Goal: Communication & Community: Answer question/provide support

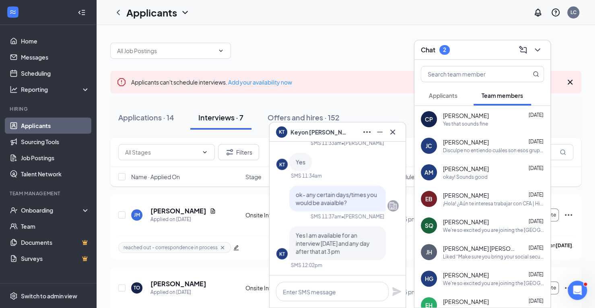
click at [441, 91] on button "Applicants" at bounding box center [443, 95] width 45 height 20
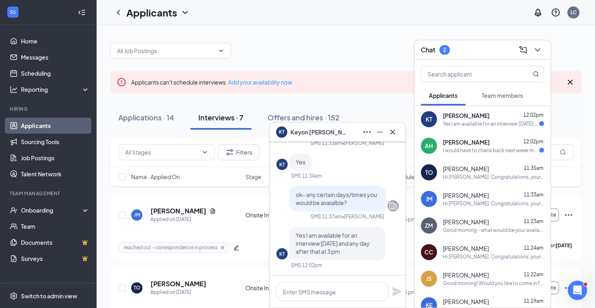
click at [456, 148] on div "I would have to check back next week my schedule if full for this week" at bounding box center [491, 150] width 96 height 7
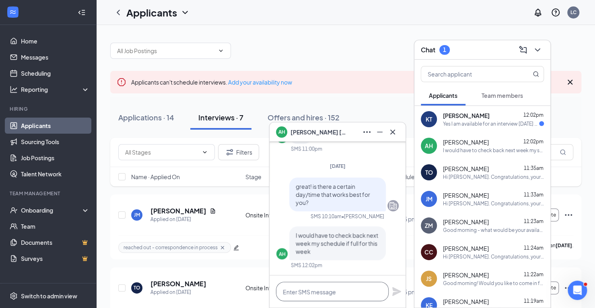
click at [334, 294] on textarea at bounding box center [332, 291] width 113 height 19
type textarea "sounds good!"
click at [394, 291] on icon "Plane" at bounding box center [396, 291] width 9 height 9
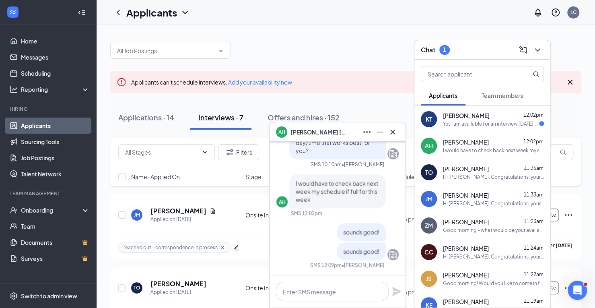
click at [463, 125] on div "Yes I am available for an interview [DATE] and any day after that at 3 pm" at bounding box center [491, 123] width 96 height 7
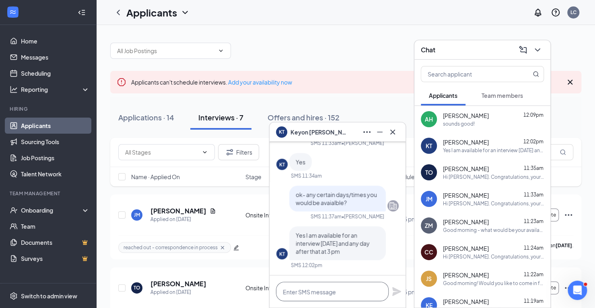
click at [315, 293] on textarea at bounding box center [332, 291] width 113 height 19
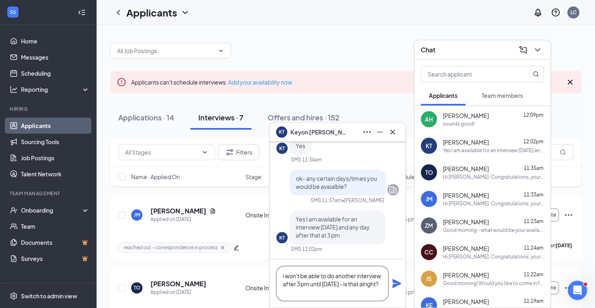
type textarea "i won't be able to do another interview after 3pm until [DATE] - is that alrigh…"
click at [395, 288] on icon "Plane" at bounding box center [397, 283] width 10 height 10
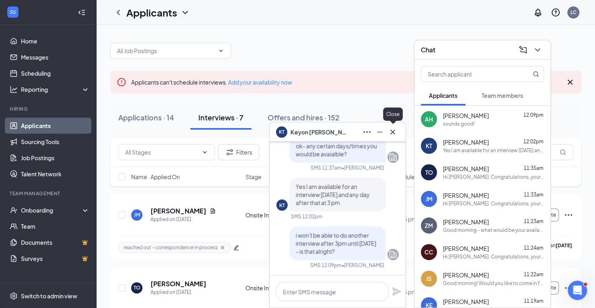
click at [389, 130] on icon "Cross" at bounding box center [393, 132] width 10 height 10
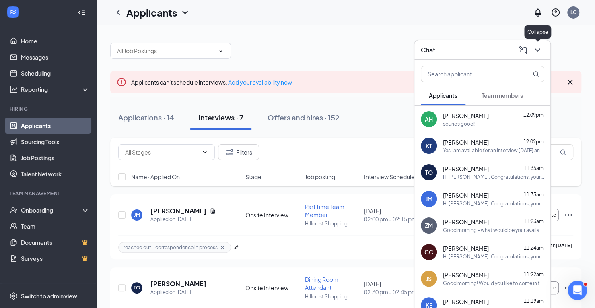
click at [534, 53] on icon "ChevronDown" at bounding box center [538, 50] width 10 height 10
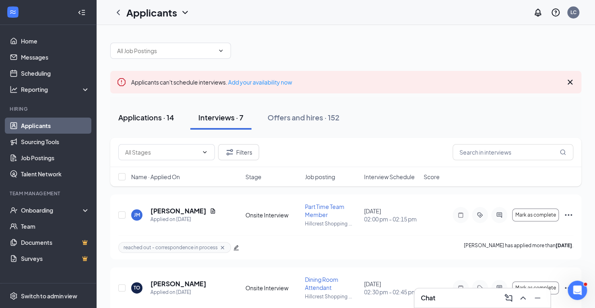
click at [155, 124] on button "Applications · 14" at bounding box center [146, 117] width 72 height 24
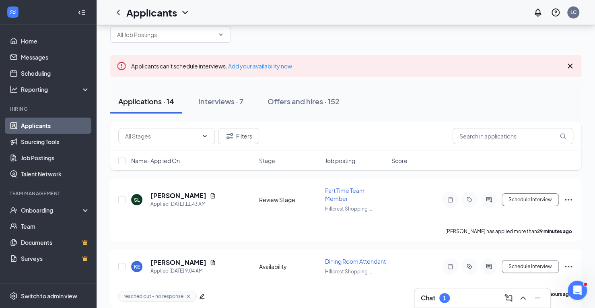
scroll to position [38, 0]
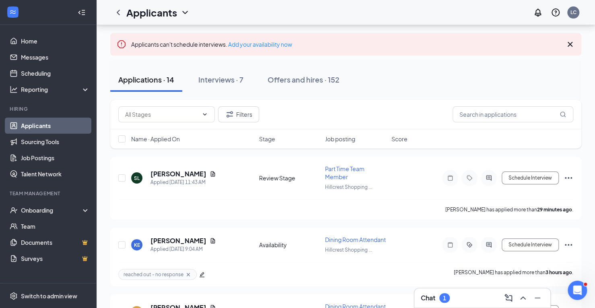
click at [469, 296] on div "Chat 1" at bounding box center [482, 297] width 123 height 13
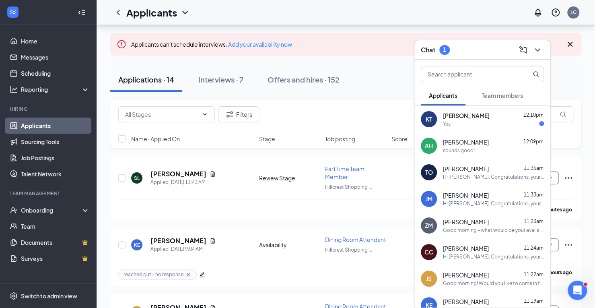
click at [474, 125] on div "Yes" at bounding box center [493, 123] width 101 height 7
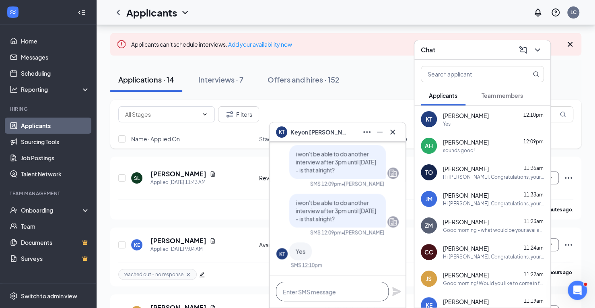
click at [315, 294] on textarea at bounding box center [332, 291] width 113 height 19
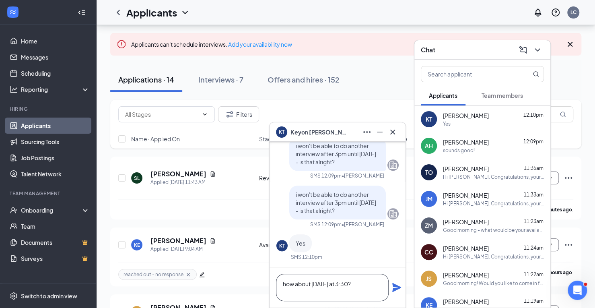
type textarea "how about [DATE] at 3:30?"
click at [393, 290] on icon "Plane" at bounding box center [396, 287] width 9 height 9
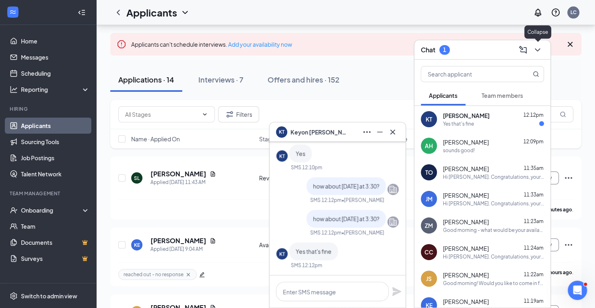
click at [536, 46] on icon "ChevronDown" at bounding box center [538, 50] width 10 height 10
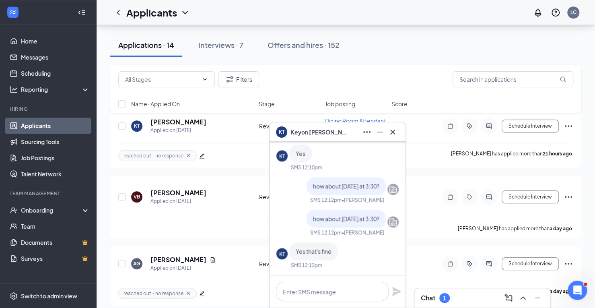
scroll to position [356, 0]
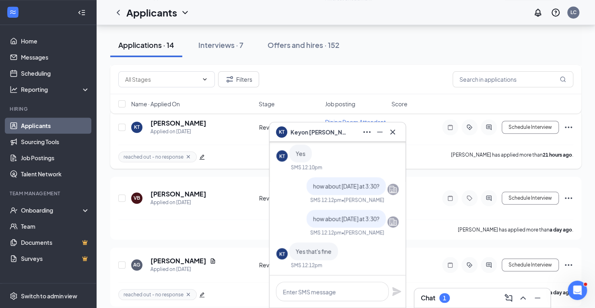
click at [187, 128] on h5 "[PERSON_NAME]" at bounding box center [178, 123] width 56 height 9
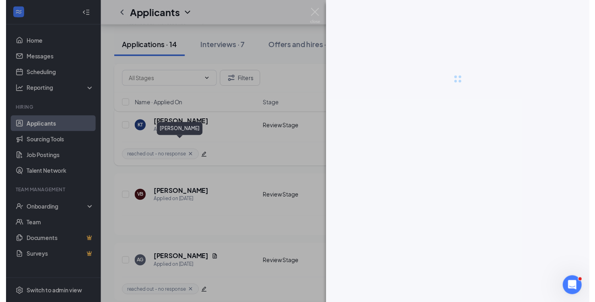
scroll to position [344, 0]
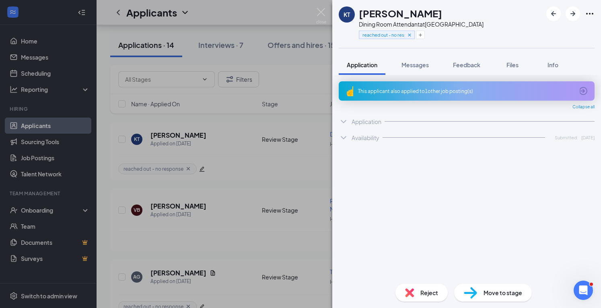
click at [410, 35] on icon "Cross" at bounding box center [409, 34] width 3 height 3
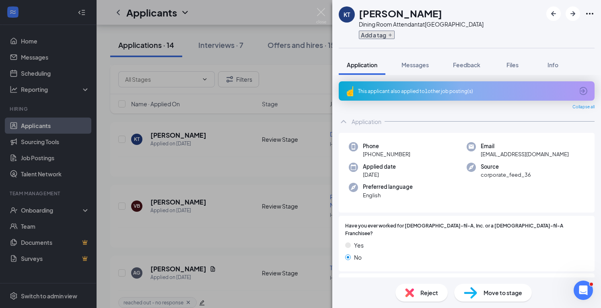
click at [384, 35] on button "Add a tag" at bounding box center [377, 35] width 36 height 8
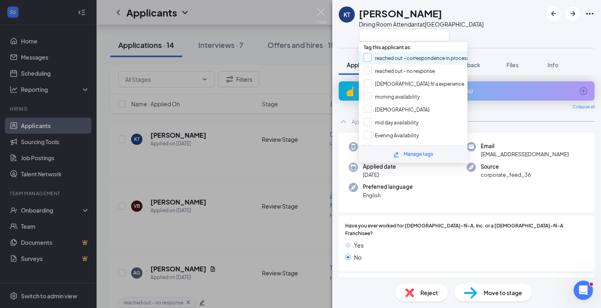
click at [373, 57] on input "reached out - correspondence in process" at bounding box center [416, 58] width 105 height 9
checkbox input "true"
click at [349, 41] on div "KT [PERSON_NAME] Dining Room Attendant at [GEOGRAPHIC_DATA]" at bounding box center [466, 24] width 269 height 48
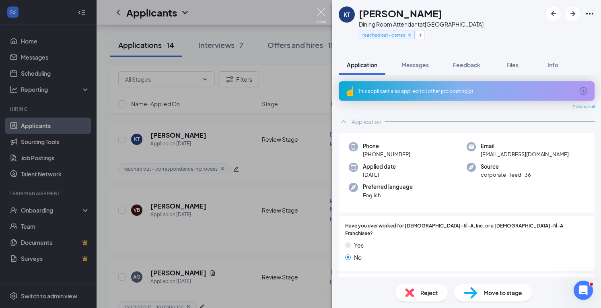
click at [320, 12] on img at bounding box center [321, 16] width 10 height 16
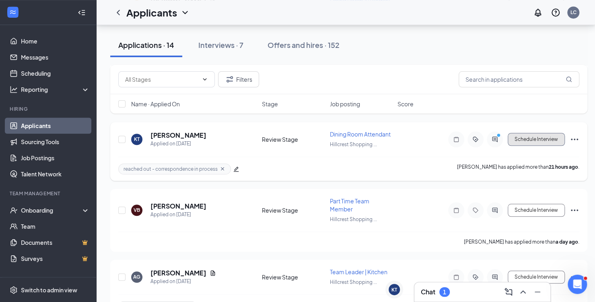
click at [548, 135] on button "Schedule Interview" at bounding box center [536, 139] width 57 height 13
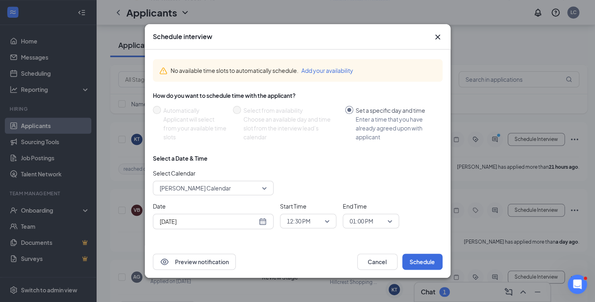
click at [262, 214] on div "[DATE]" at bounding box center [213, 221] width 121 height 15
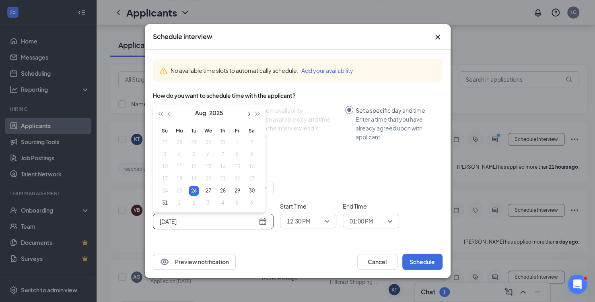
click at [247, 109] on button "button" at bounding box center [248, 113] width 9 height 16
type input "[DATE]"
click at [178, 138] on div "1" at bounding box center [180, 143] width 10 height 10
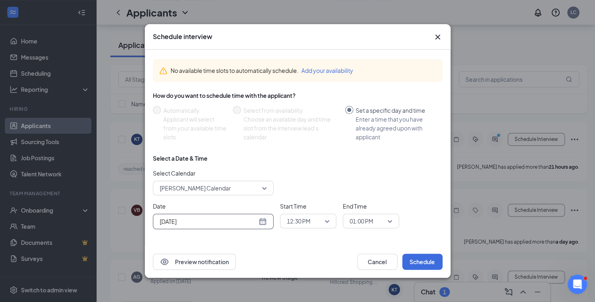
click at [308, 215] on span "12:30 PM" at bounding box center [299, 221] width 24 height 12
click at [298, 144] on span "03:30 PM" at bounding box center [298, 144] width 24 height 9
click at [382, 218] on span "01:00 PM" at bounding box center [367, 221] width 35 height 12
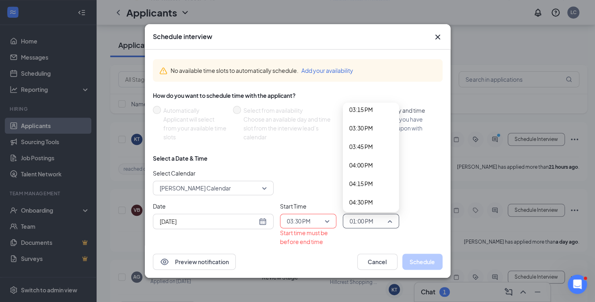
scroll to position [1136, 0]
click at [365, 146] on span "03:45 PM" at bounding box center [361, 146] width 24 height 9
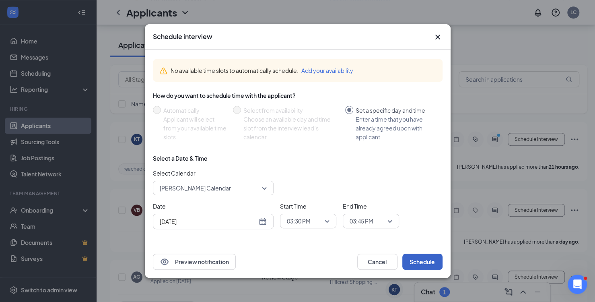
click at [422, 261] on button "Schedule" at bounding box center [422, 261] width 40 height 16
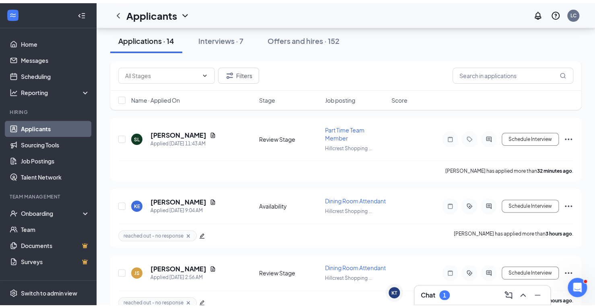
scroll to position [0, 0]
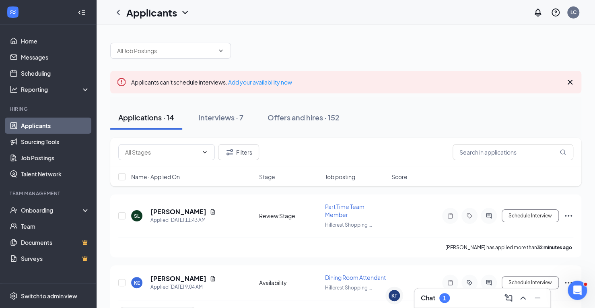
click at [455, 297] on div "Chat 1" at bounding box center [482, 297] width 123 height 13
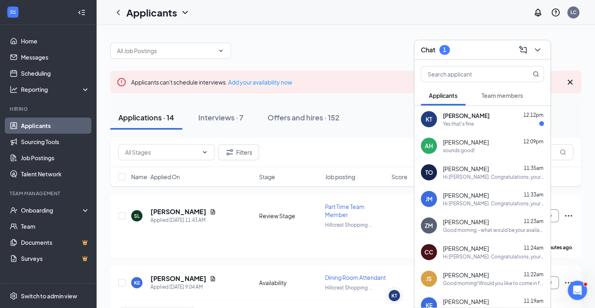
click at [460, 114] on span "[PERSON_NAME]" at bounding box center [466, 115] width 47 height 8
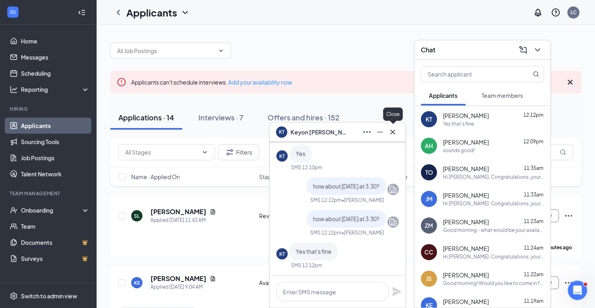
click at [393, 128] on icon "Cross" at bounding box center [393, 132] width 10 height 10
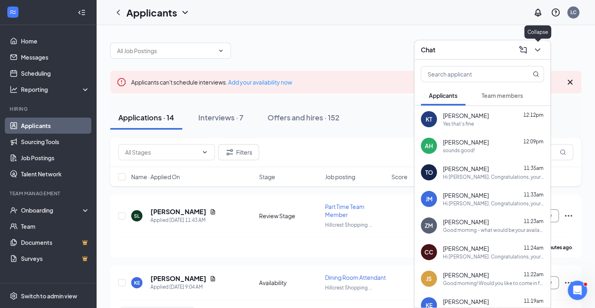
click at [537, 50] on icon "ChevronDown" at bounding box center [538, 50] width 10 height 10
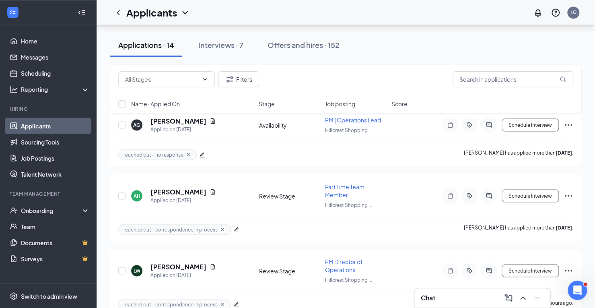
scroll to position [779, 0]
click at [449, 198] on icon "Note" at bounding box center [450, 195] width 10 height 6
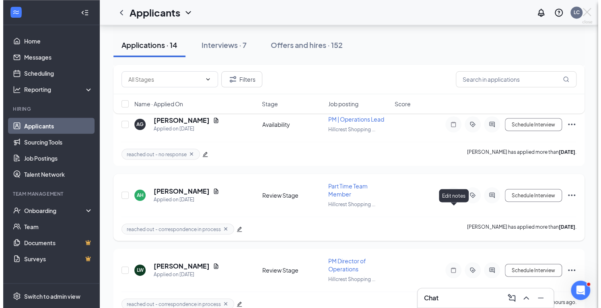
scroll to position [755, 0]
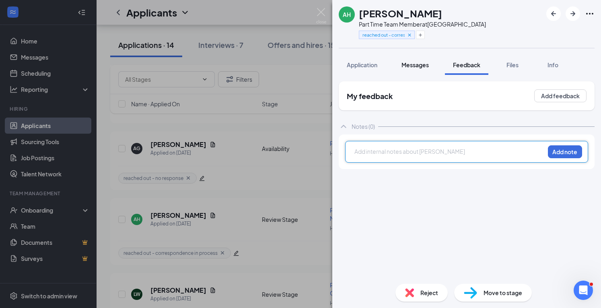
click at [412, 67] on span "Messages" at bounding box center [415, 64] width 27 height 7
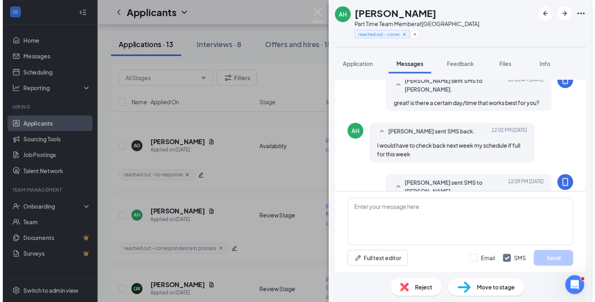
scroll to position [299, 0]
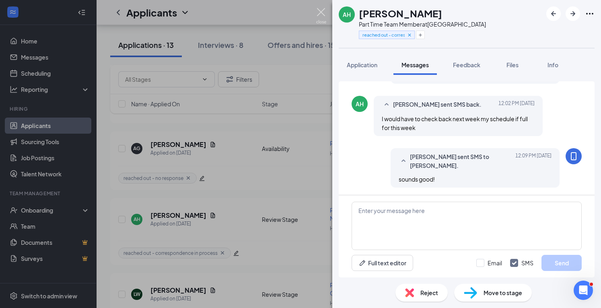
click at [319, 11] on img at bounding box center [321, 16] width 10 height 16
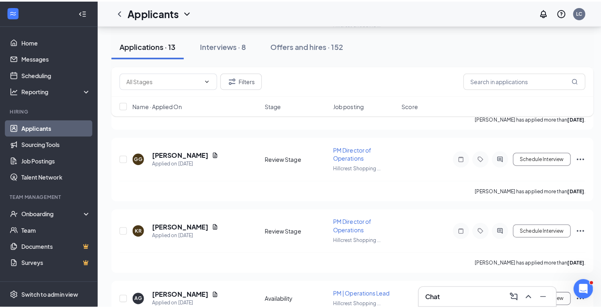
scroll to position [610, 0]
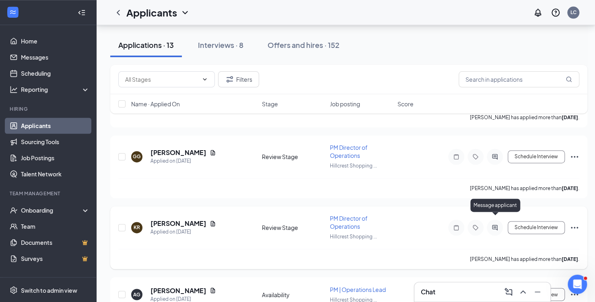
click at [494, 225] on icon "ActiveChat" at bounding box center [494, 227] width 5 height 5
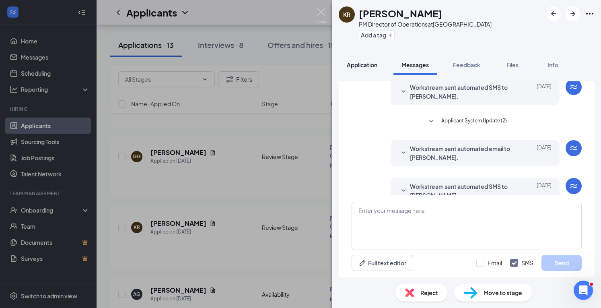
scroll to position [159, 0]
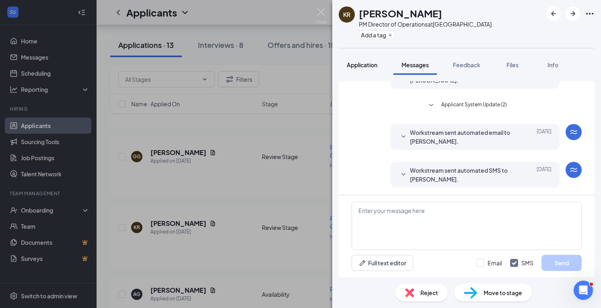
click at [371, 66] on span "Application" at bounding box center [362, 64] width 31 height 7
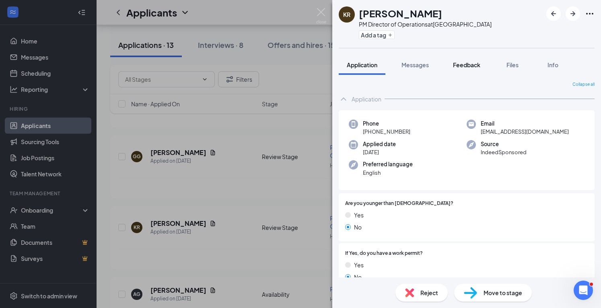
click at [463, 62] on span "Feedback" at bounding box center [466, 64] width 27 height 7
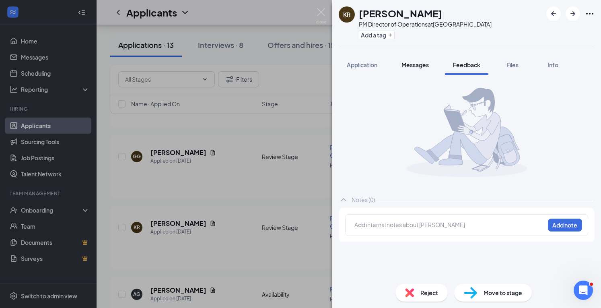
click at [420, 66] on span "Messages" at bounding box center [415, 64] width 27 height 7
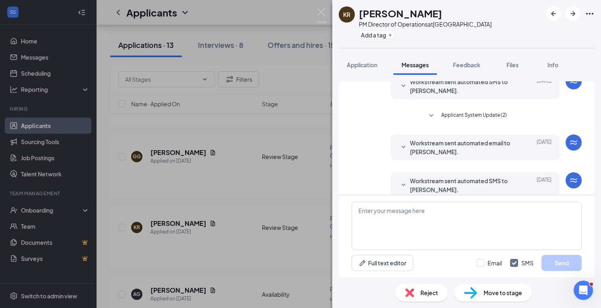
scroll to position [159, 0]
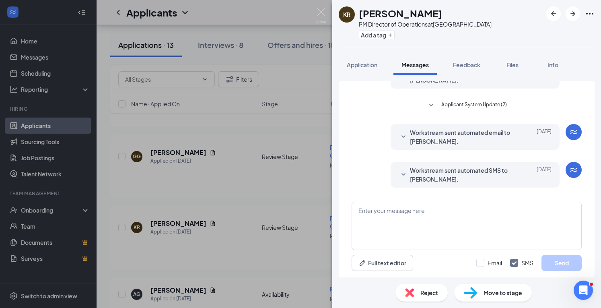
click at [399, 133] on icon "SmallChevronDown" at bounding box center [404, 137] width 10 height 10
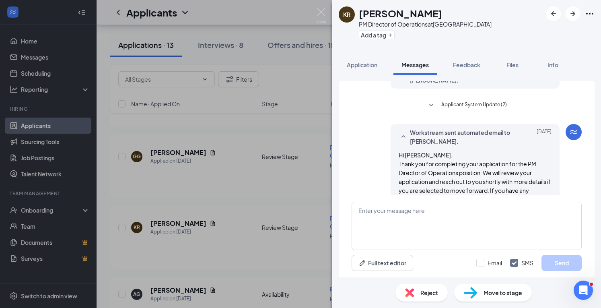
scroll to position [253, 0]
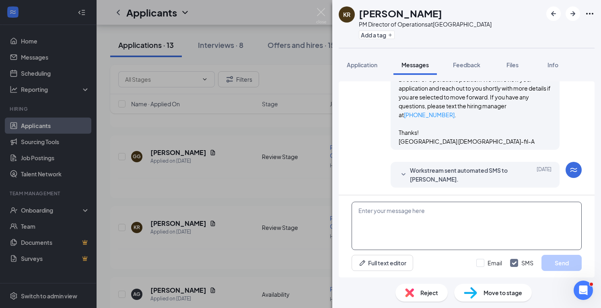
click at [393, 213] on textarea at bounding box center [467, 226] width 230 height 48
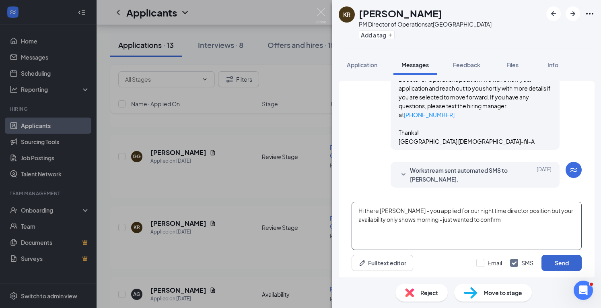
type textarea "Hi there [PERSON_NAME] - you applied for our night time director position but y…"
click at [562, 260] on button "Send" at bounding box center [562, 263] width 40 height 16
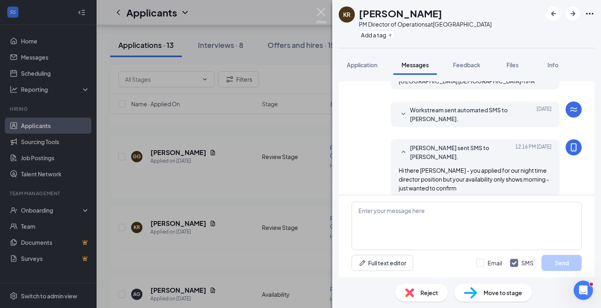
scroll to position [322, 0]
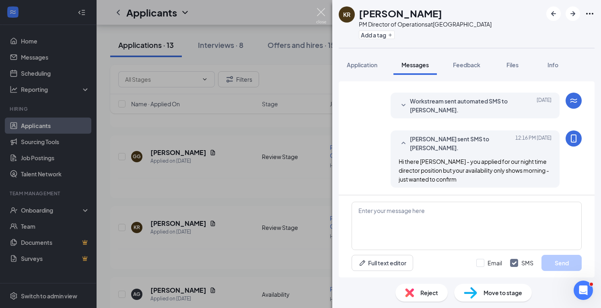
click at [321, 12] on img at bounding box center [321, 16] width 10 height 16
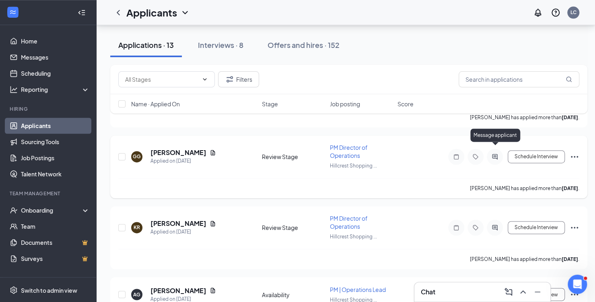
click at [496, 154] on icon "ActiveChat" at bounding box center [494, 156] width 5 height 5
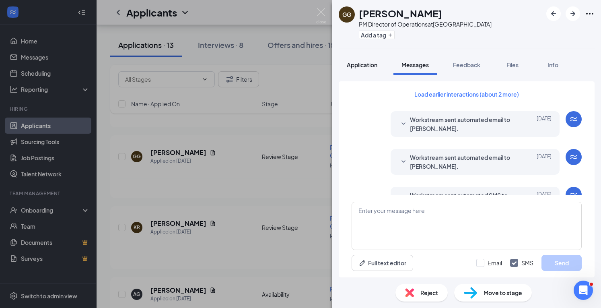
click at [367, 65] on span "Application" at bounding box center [362, 64] width 31 height 7
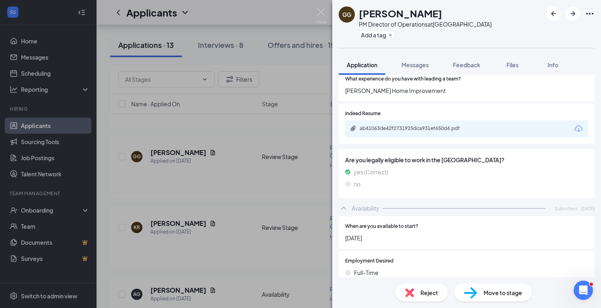
scroll to position [478, 0]
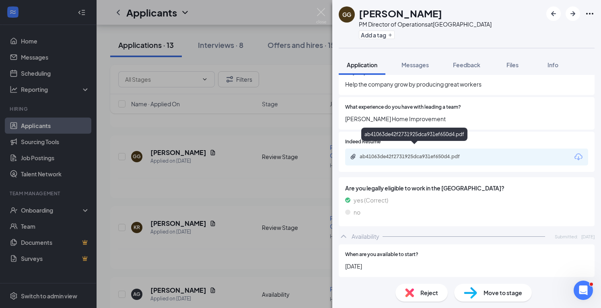
click at [400, 153] on div "ab41063de42f2731925dca931ef650d4.pdf" at bounding box center [416, 156] width 113 height 6
click at [469, 66] on span "Feedback" at bounding box center [466, 64] width 27 height 7
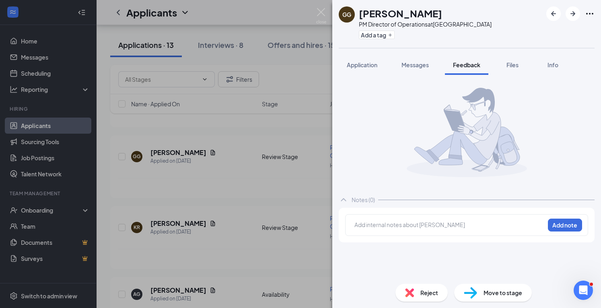
click at [367, 216] on div "Add internal notes about [PERSON_NAME] Add note" at bounding box center [466, 225] width 243 height 22
click at [359, 226] on div at bounding box center [450, 224] width 190 height 8
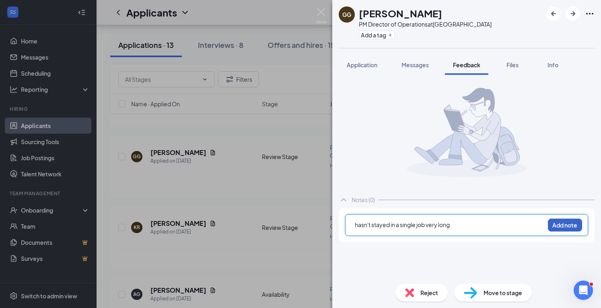
click at [567, 223] on button "Add note" at bounding box center [565, 224] width 34 height 13
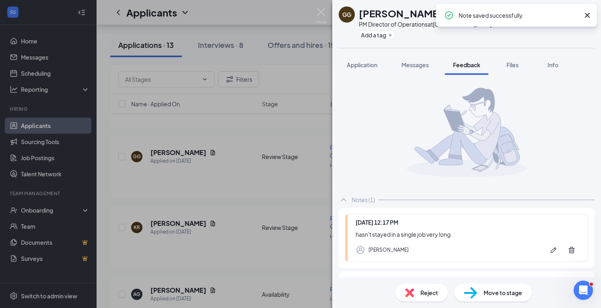
click at [428, 290] on span "Reject" at bounding box center [429, 292] width 18 height 9
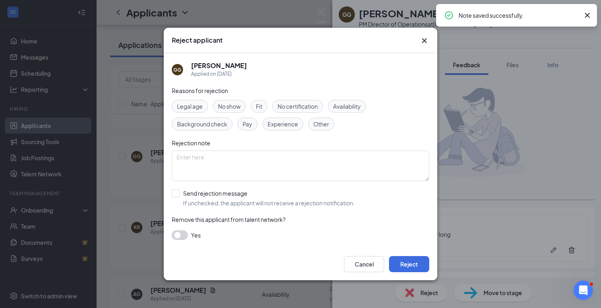
click at [262, 109] on span "Fit" at bounding box center [259, 106] width 6 height 9
click at [206, 197] on input "Send rejection message If unchecked, the applicant will not receive a rejection…" at bounding box center [263, 198] width 183 height 18
checkbox input "true"
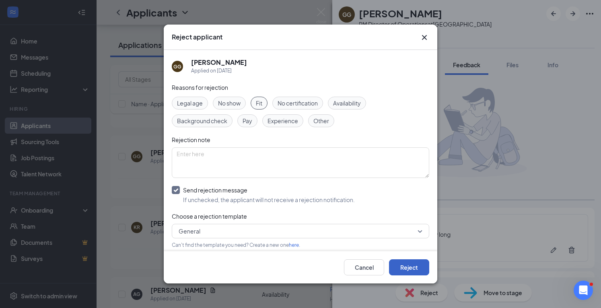
click at [409, 264] on button "Reject" at bounding box center [409, 267] width 40 height 16
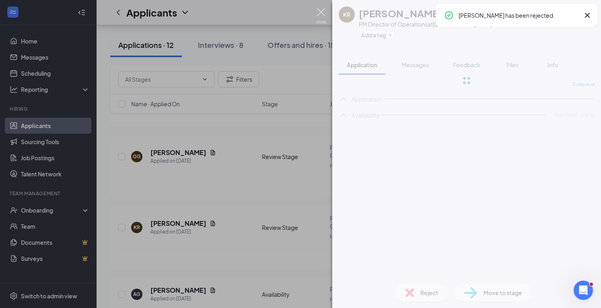
click at [320, 11] on img at bounding box center [321, 16] width 10 height 16
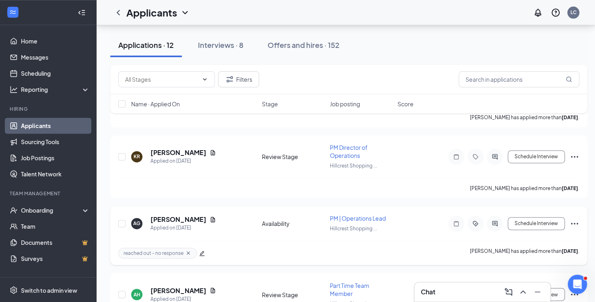
scroll to position [569, 0]
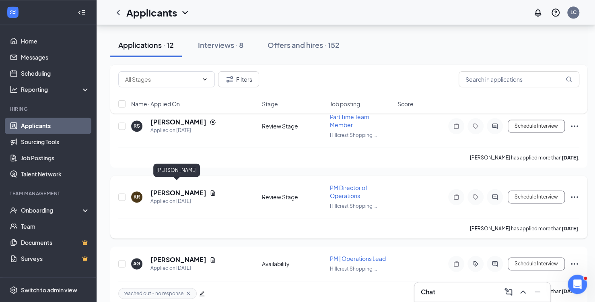
click at [161, 188] on h5 "[PERSON_NAME]" at bounding box center [178, 192] width 56 height 9
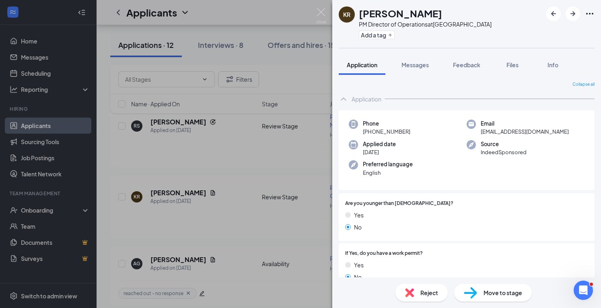
click at [383, 30] on div "Add a tag" at bounding box center [425, 34] width 133 height 13
click at [388, 37] on button "Add a tag" at bounding box center [377, 35] width 36 height 8
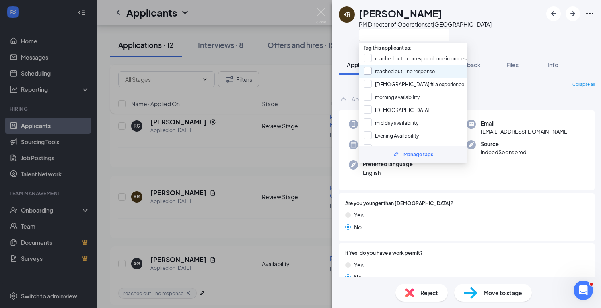
click at [371, 71] on input "reached out - no response" at bounding box center [399, 71] width 71 height 9
checkbox input "true"
click at [347, 51] on div "KR [PERSON_NAME] PM Director of Operations at [GEOGRAPHIC_DATA] Application Mes…" at bounding box center [466, 154] width 269 height 308
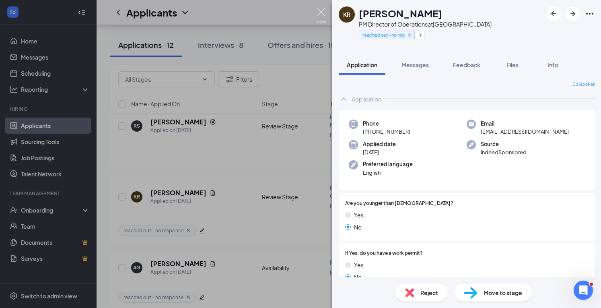
click at [322, 8] on img at bounding box center [321, 16] width 10 height 16
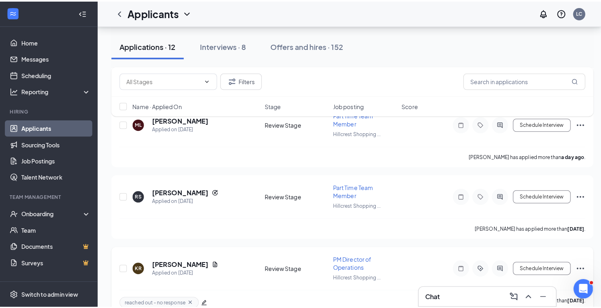
scroll to position [491, 0]
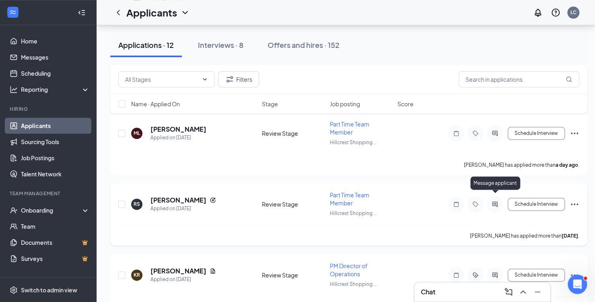
click at [494, 201] on icon "ActiveChat" at bounding box center [495, 204] width 10 height 6
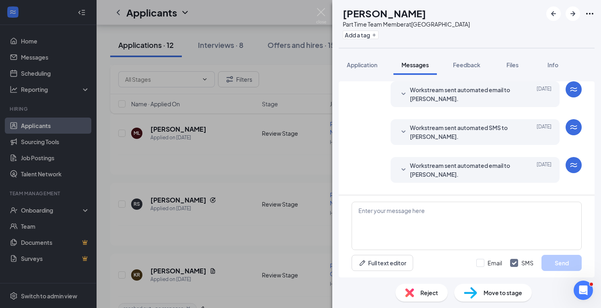
scroll to position [122, 0]
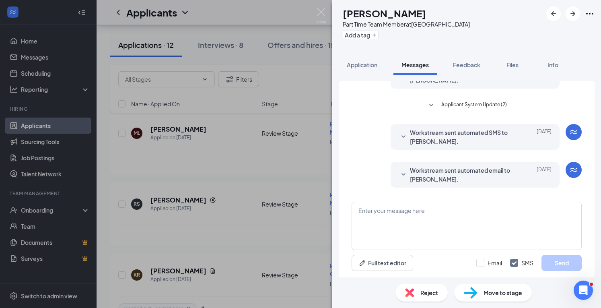
click at [399, 133] on icon "SmallChevronDown" at bounding box center [404, 137] width 10 height 10
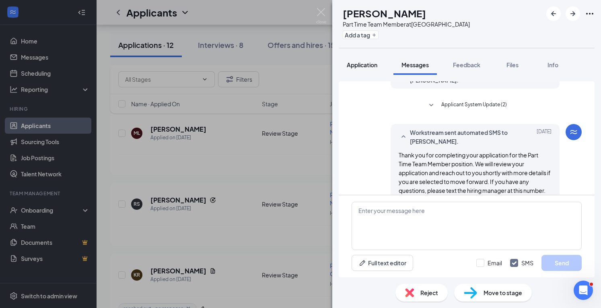
click at [364, 64] on span "Application" at bounding box center [362, 64] width 31 height 7
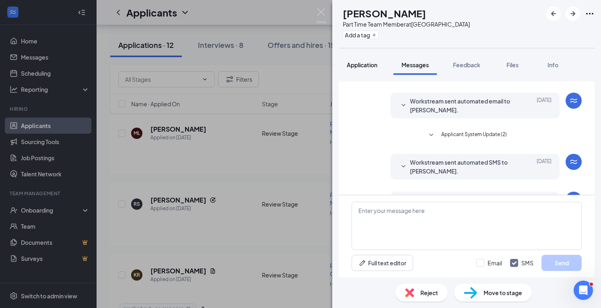
scroll to position [122, 0]
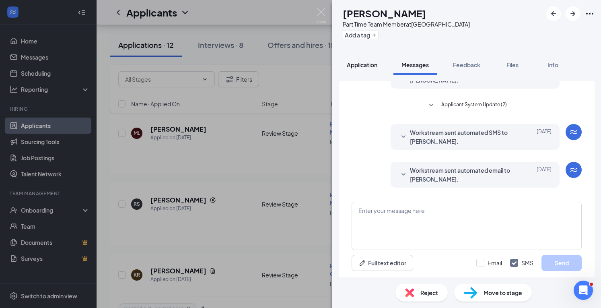
click at [370, 65] on span "Application" at bounding box center [362, 64] width 31 height 7
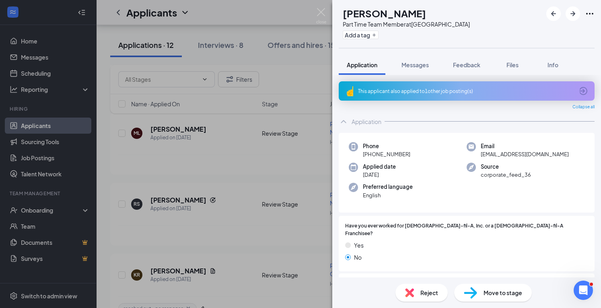
click at [397, 91] on div "This applicant also applied to 1 other job posting(s)" at bounding box center [466, 91] width 216 height 7
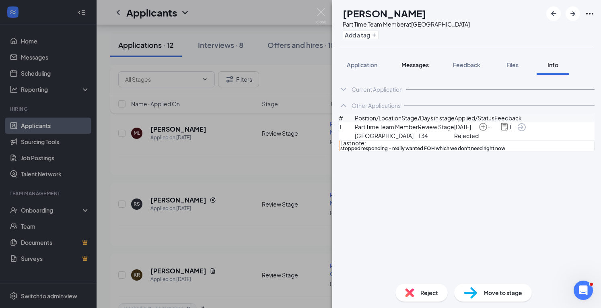
click at [413, 65] on span "Messages" at bounding box center [415, 64] width 27 height 7
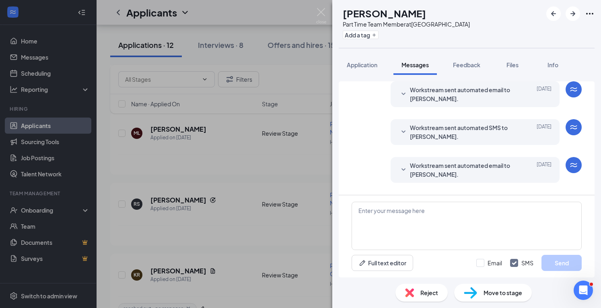
scroll to position [122, 0]
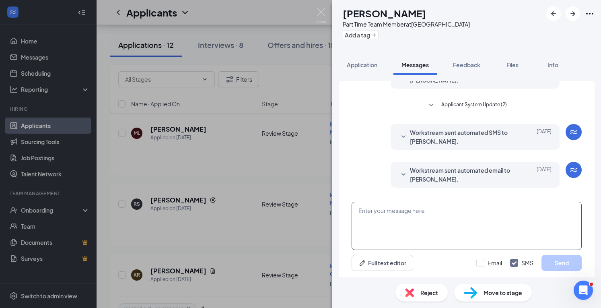
click at [388, 217] on textarea at bounding box center [467, 226] width 230 height 48
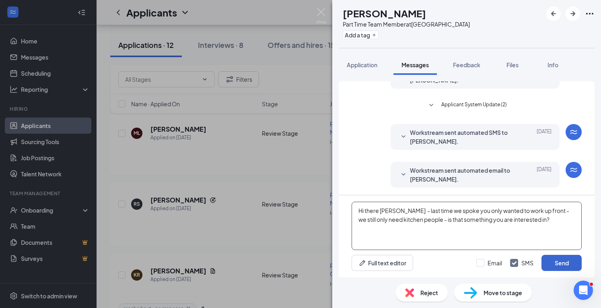
type textarea "Hi there [PERSON_NAME] - last time we spoke you only wanted to work up front - …"
click at [554, 260] on button "Send" at bounding box center [562, 263] width 40 height 16
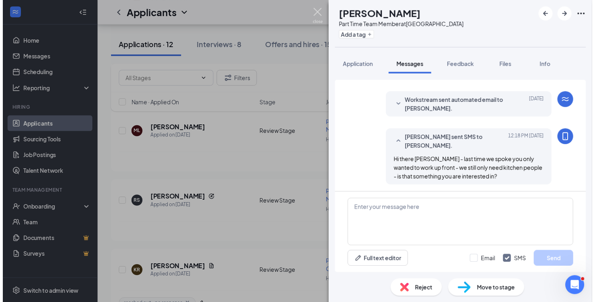
scroll to position [191, 0]
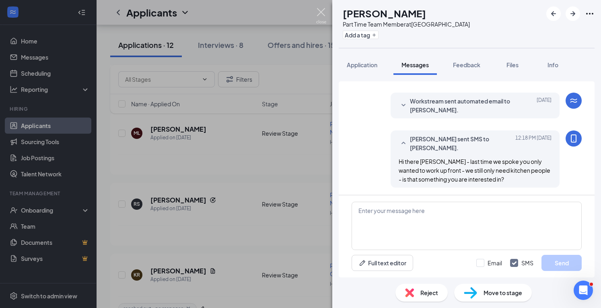
click at [319, 12] on img at bounding box center [321, 16] width 10 height 16
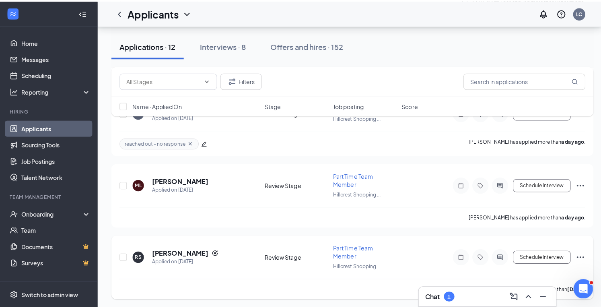
scroll to position [429, 0]
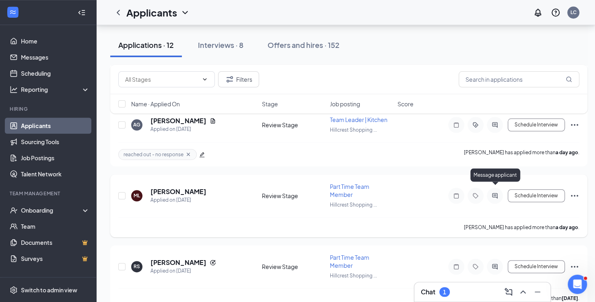
click at [496, 193] on icon "ActiveChat" at bounding box center [494, 195] width 5 height 5
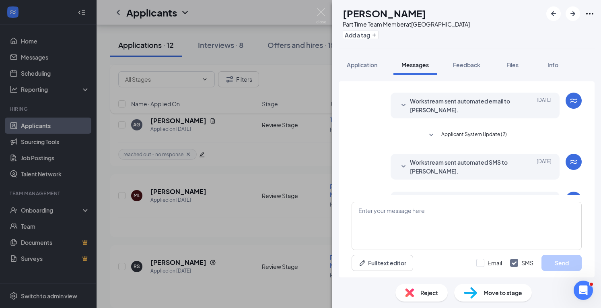
scroll to position [122, 0]
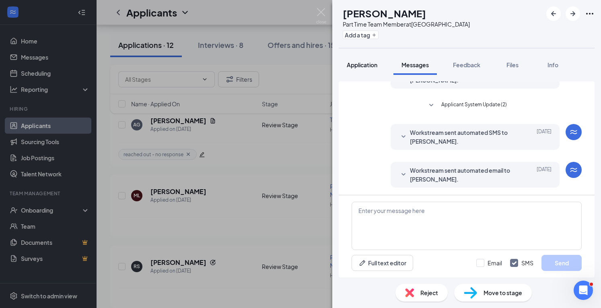
click at [367, 70] on button "Application" at bounding box center [362, 65] width 47 height 20
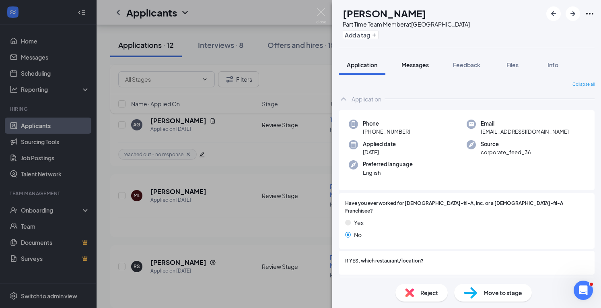
click at [417, 67] on span "Messages" at bounding box center [415, 64] width 27 height 7
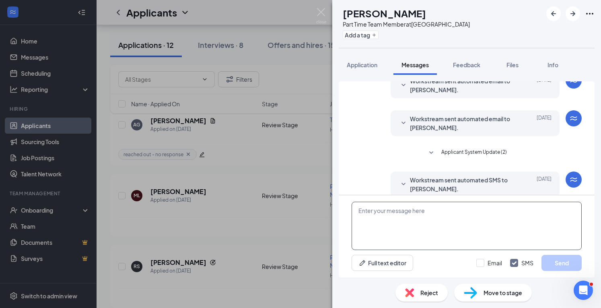
scroll to position [122, 0]
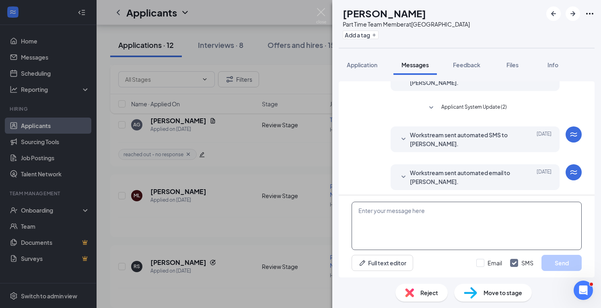
click at [379, 218] on textarea at bounding box center [467, 226] width 230 height 48
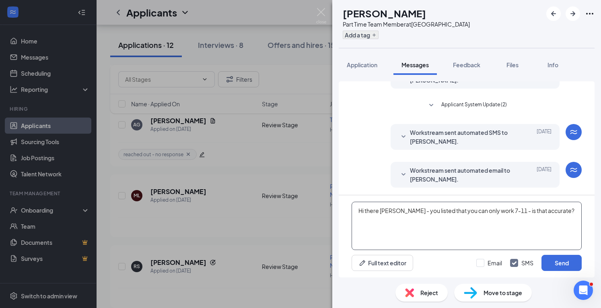
type textarea "Hi there [PERSON_NAME] - you listed that you can only work 7-11 - is that accur…"
click at [375, 37] on button "Add a tag" at bounding box center [361, 35] width 36 height 8
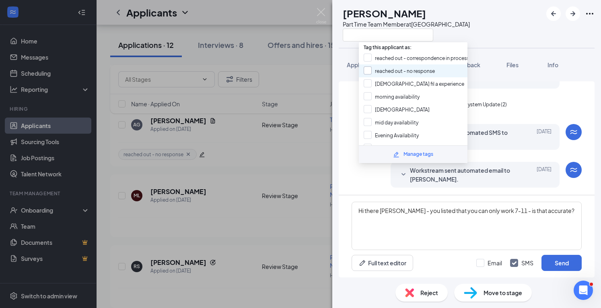
click at [372, 67] on input "reached out - no response" at bounding box center [399, 70] width 71 height 9
checkbox input "true"
click at [353, 45] on div "ML [PERSON_NAME] Part Time Team Member at [GEOGRAPHIC_DATA]" at bounding box center [466, 24] width 269 height 48
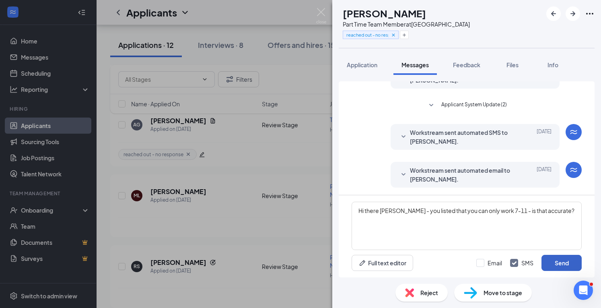
click at [556, 262] on button "Send" at bounding box center [562, 263] width 40 height 16
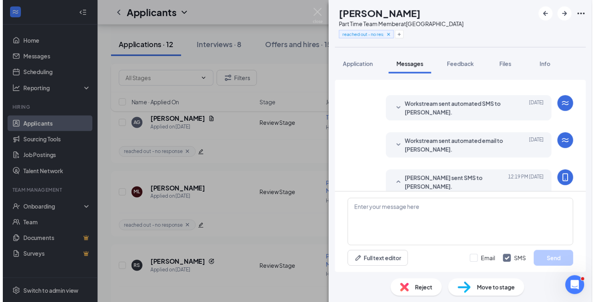
scroll to position [177, 0]
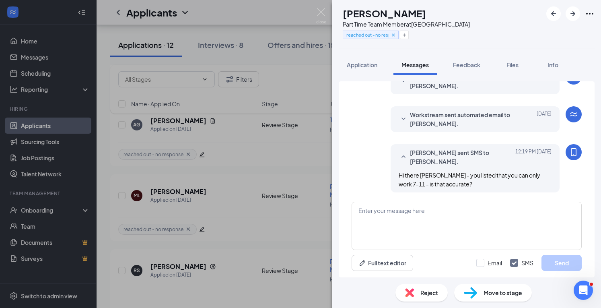
click at [316, 10] on div "ML [PERSON_NAME] Part Time Team Member at [GEOGRAPHIC_DATA] reached out - no re…" at bounding box center [300, 154] width 601 height 308
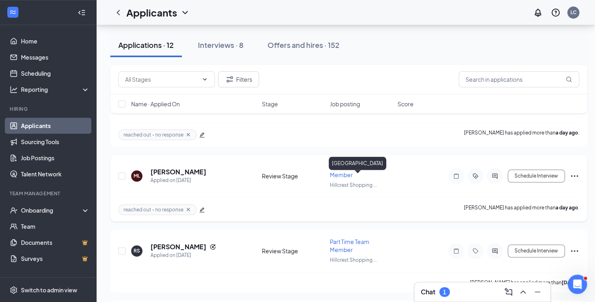
scroll to position [476, 0]
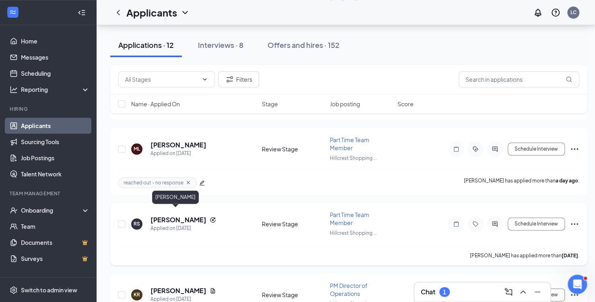
click at [170, 216] on h5 "[PERSON_NAME]" at bounding box center [178, 219] width 56 height 9
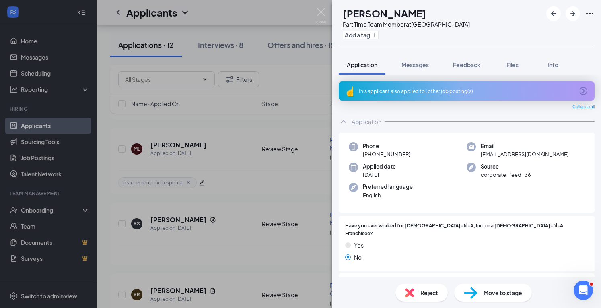
click at [378, 30] on div "Add a tag" at bounding box center [406, 34] width 127 height 13
click at [377, 34] on button "Add a tag" at bounding box center [361, 35] width 36 height 8
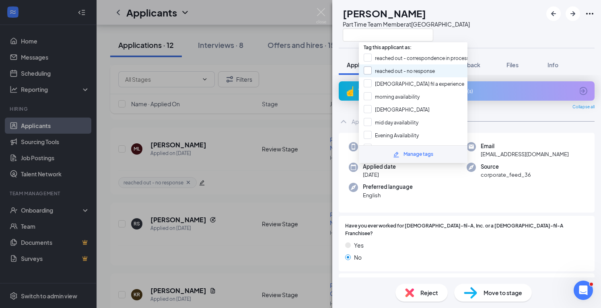
click at [378, 69] on input "reached out - no response" at bounding box center [399, 70] width 71 height 9
checkbox input "true"
click at [334, 32] on div "RS [PERSON_NAME] Part Time Team Member at [GEOGRAPHIC_DATA]" at bounding box center [466, 24] width 269 height 48
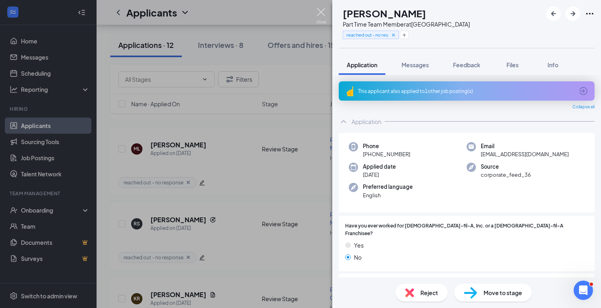
click at [319, 12] on img at bounding box center [321, 16] width 10 height 16
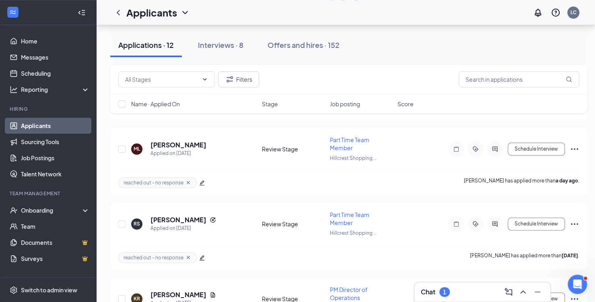
click at [464, 290] on div "Chat 1" at bounding box center [482, 291] width 123 height 13
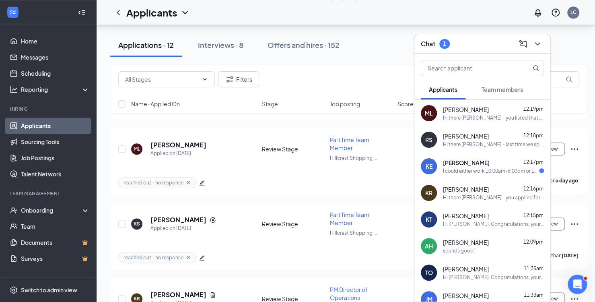
click at [453, 171] on div "I could either work 10:00am-6:00pm or 12:00pm-8:00pm" at bounding box center [491, 170] width 96 height 7
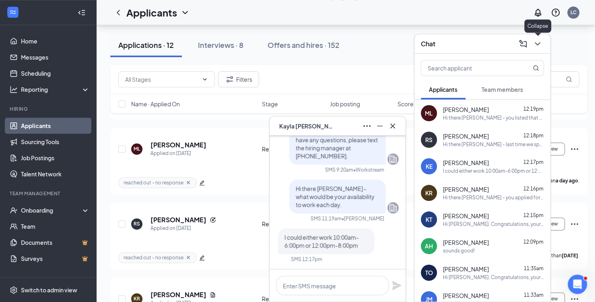
click at [538, 41] on icon "ChevronDown" at bounding box center [538, 44] width 10 height 10
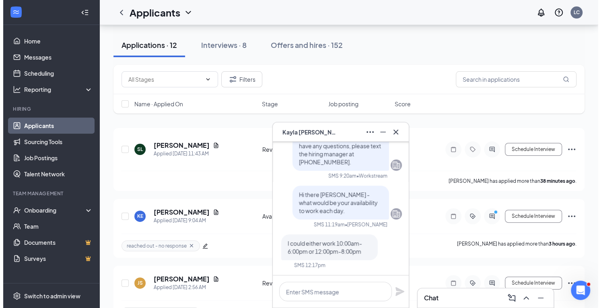
scroll to position [128, 0]
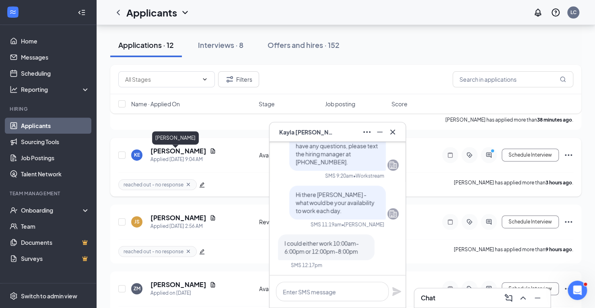
click at [155, 154] on h5 "[PERSON_NAME]" at bounding box center [178, 150] width 56 height 9
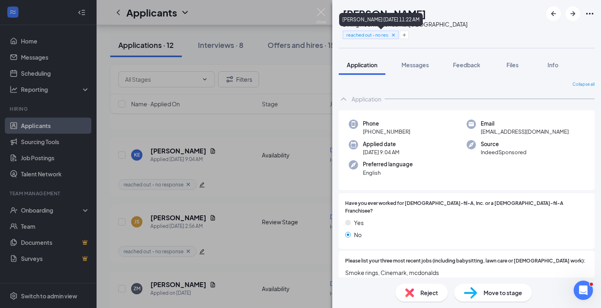
click at [395, 34] on icon "Cross" at bounding box center [393, 34] width 3 height 3
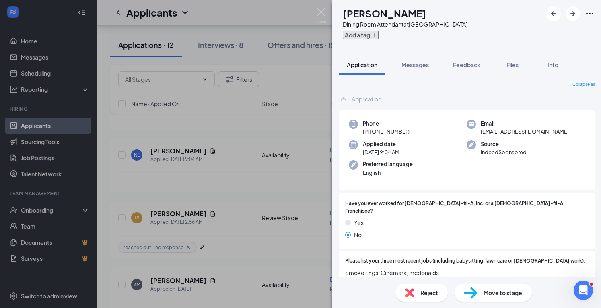
click at [377, 34] on icon "Plus" at bounding box center [374, 35] width 5 height 5
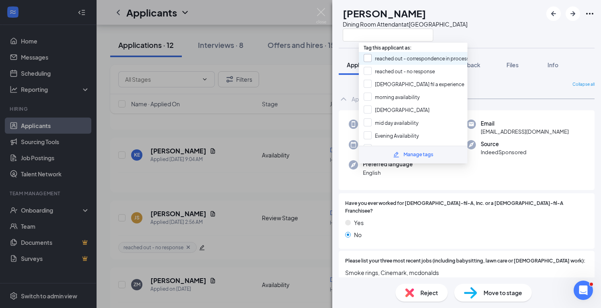
click at [366, 58] on input "reached out - correspondence in process" at bounding box center [416, 58] width 105 height 9
checkbox input "true"
click at [485, 45] on div "KE [PERSON_NAME] Dining Room Attendant at [GEOGRAPHIC_DATA]" at bounding box center [466, 24] width 269 height 48
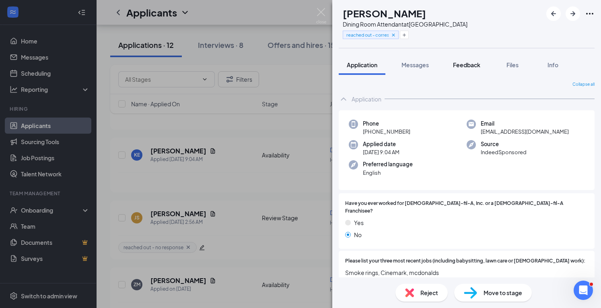
click at [464, 67] on span "Feedback" at bounding box center [466, 64] width 27 height 7
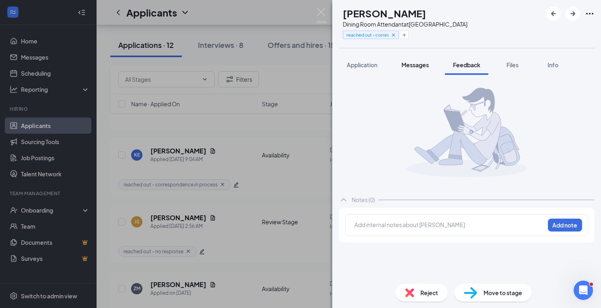
click at [405, 66] on span "Messages" at bounding box center [415, 64] width 27 height 7
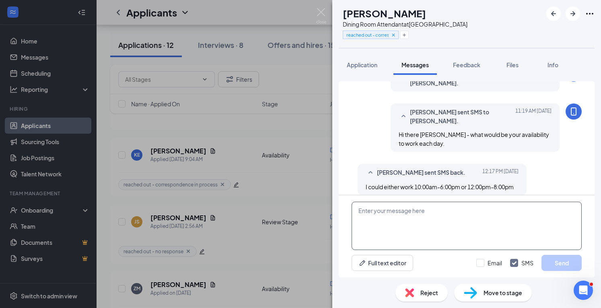
scroll to position [164, 0]
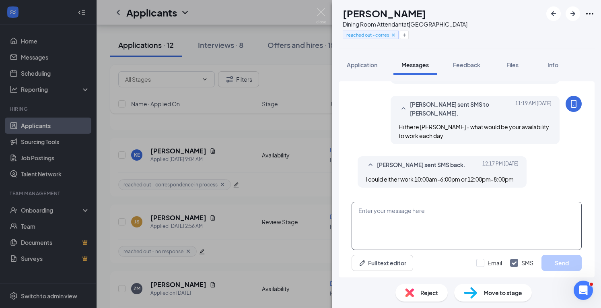
click at [401, 222] on textarea at bounding box center [467, 226] width 230 height 48
type textarea "ok - would you like to come in for an interview?"
click at [573, 267] on button "Send" at bounding box center [562, 263] width 40 height 16
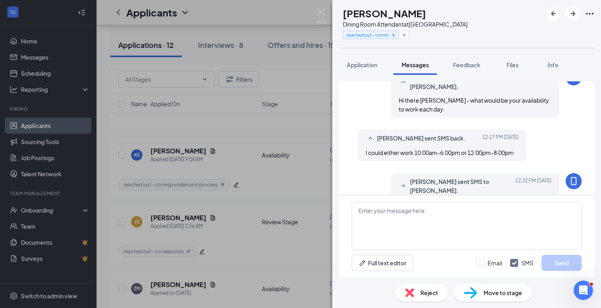
scroll to position [216, 0]
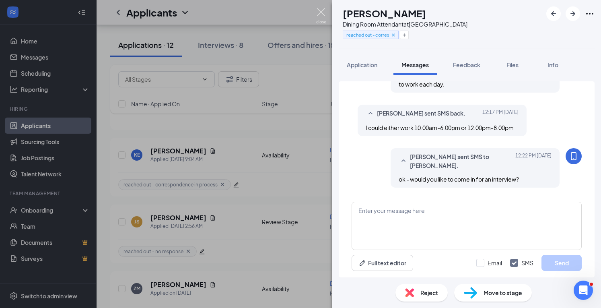
click at [321, 11] on img at bounding box center [321, 16] width 10 height 16
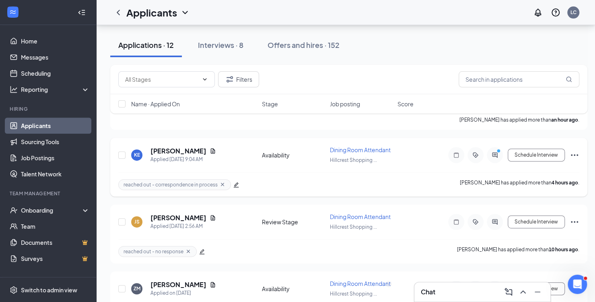
click at [497, 157] on div at bounding box center [495, 155] width 16 height 16
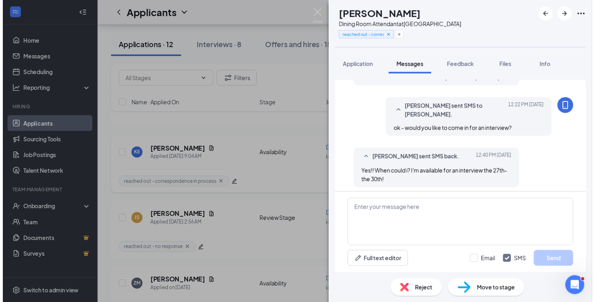
scroll to position [268, 0]
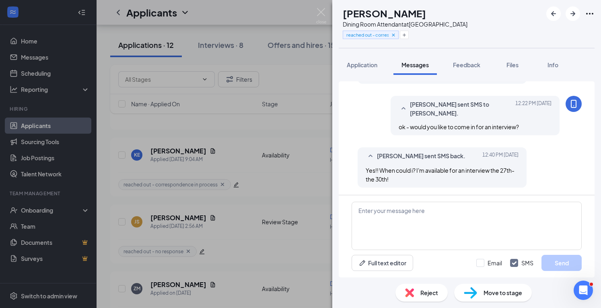
click at [288, 13] on div "KE [PERSON_NAME] Dining Room Attendant at [GEOGRAPHIC_DATA] reached out - corre…" at bounding box center [300, 154] width 601 height 308
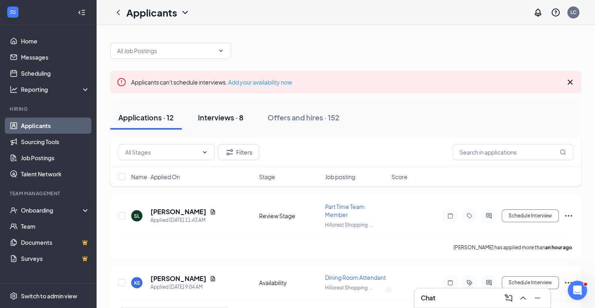
click at [237, 110] on button "Interviews · 8" at bounding box center [221, 117] width 62 height 24
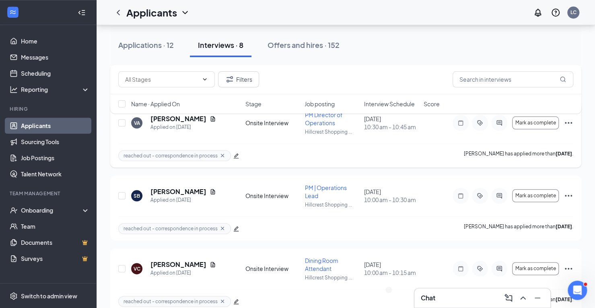
scroll to position [445, 0]
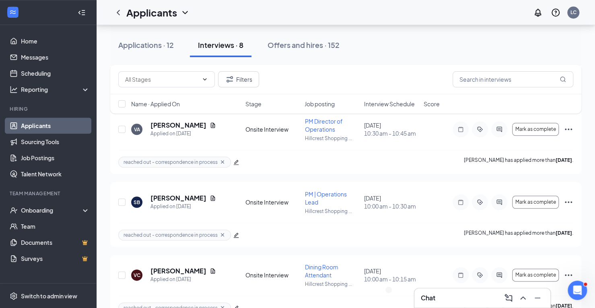
click at [461, 300] on div "Chat" at bounding box center [482, 297] width 123 height 13
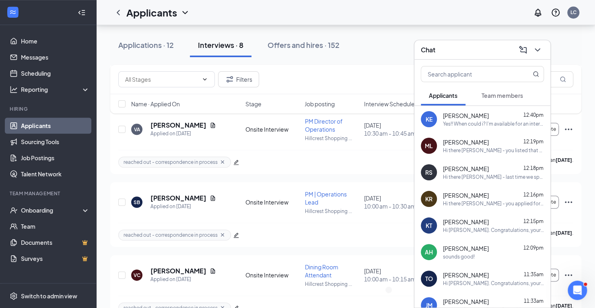
click at [483, 121] on div "Yes!! When could i? I'm available for an interview the 27th- the 30th!" at bounding box center [493, 123] width 101 height 7
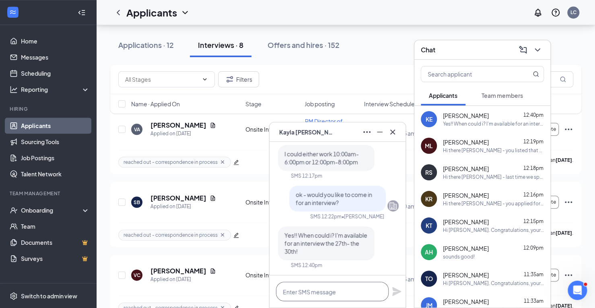
click at [338, 288] on textarea at bounding box center [332, 291] width 113 height 19
type textarea "how about [DATE] at 10"
click at [396, 290] on icon "Plane" at bounding box center [396, 291] width 9 height 9
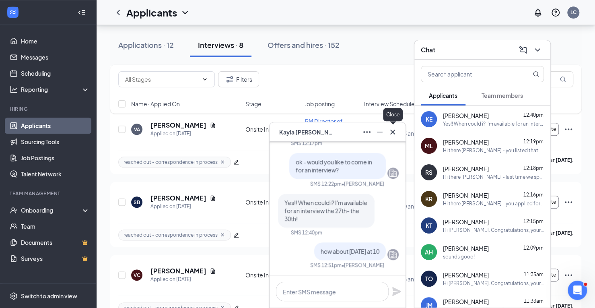
click at [393, 132] on icon "Cross" at bounding box center [393, 132] width 10 height 10
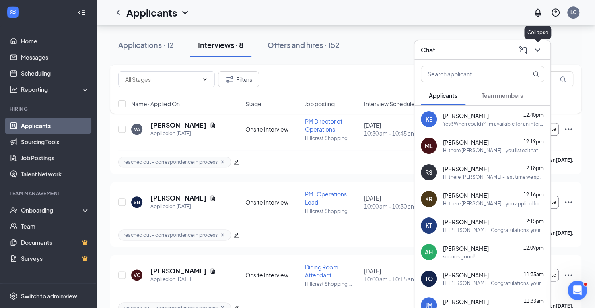
click at [534, 49] on icon "ChevronDown" at bounding box center [538, 50] width 10 height 10
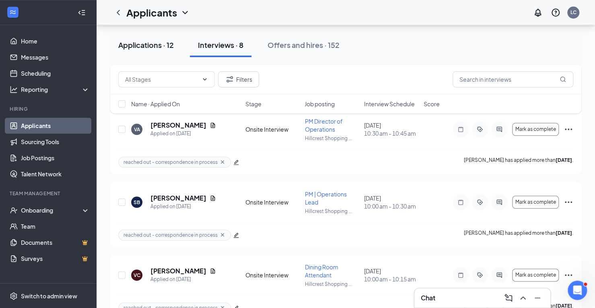
click at [155, 43] on div "Applications · 12" at bounding box center [146, 45] width 56 height 10
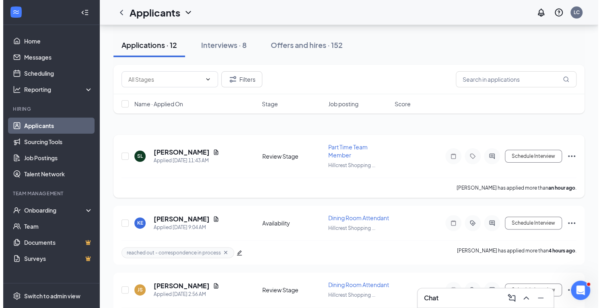
scroll to position [58, 0]
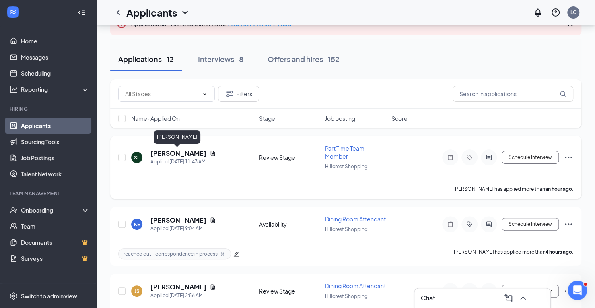
click at [189, 153] on h5 "[PERSON_NAME]" at bounding box center [178, 153] width 56 height 9
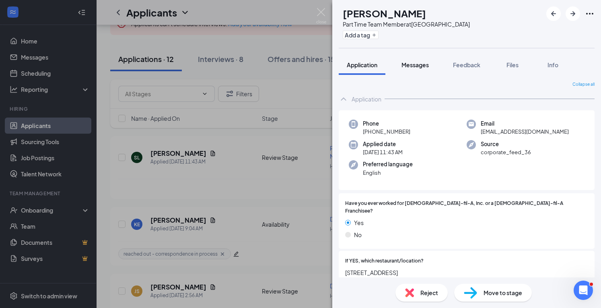
click at [420, 64] on span "Messages" at bounding box center [415, 64] width 27 height 7
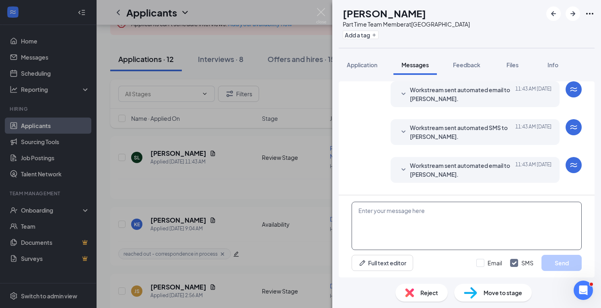
click at [373, 209] on textarea at bounding box center [467, 226] width 230 height 48
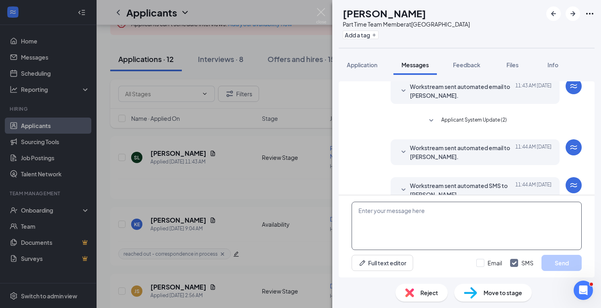
scroll to position [122, 0]
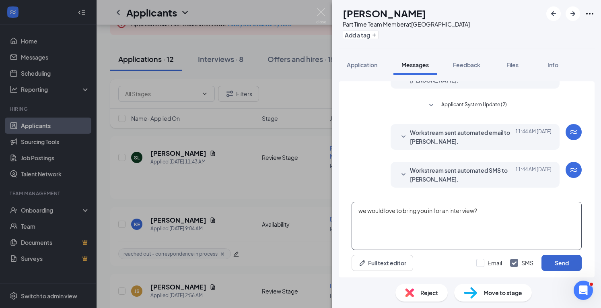
type textarea "we would love to bring you in for an inter view?"
click at [563, 259] on button "Send" at bounding box center [562, 263] width 40 height 16
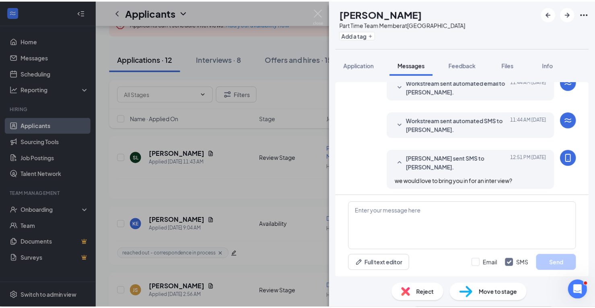
scroll to position [173, 0]
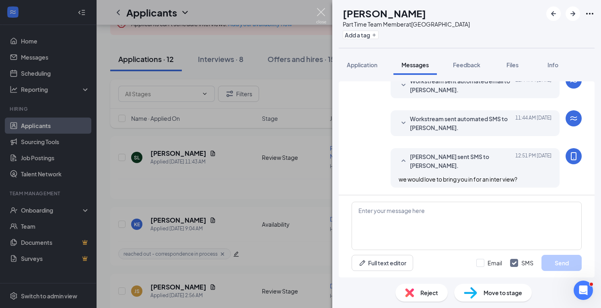
click at [321, 11] on img at bounding box center [321, 16] width 10 height 16
